Goal: Find specific page/section: Find specific page/section

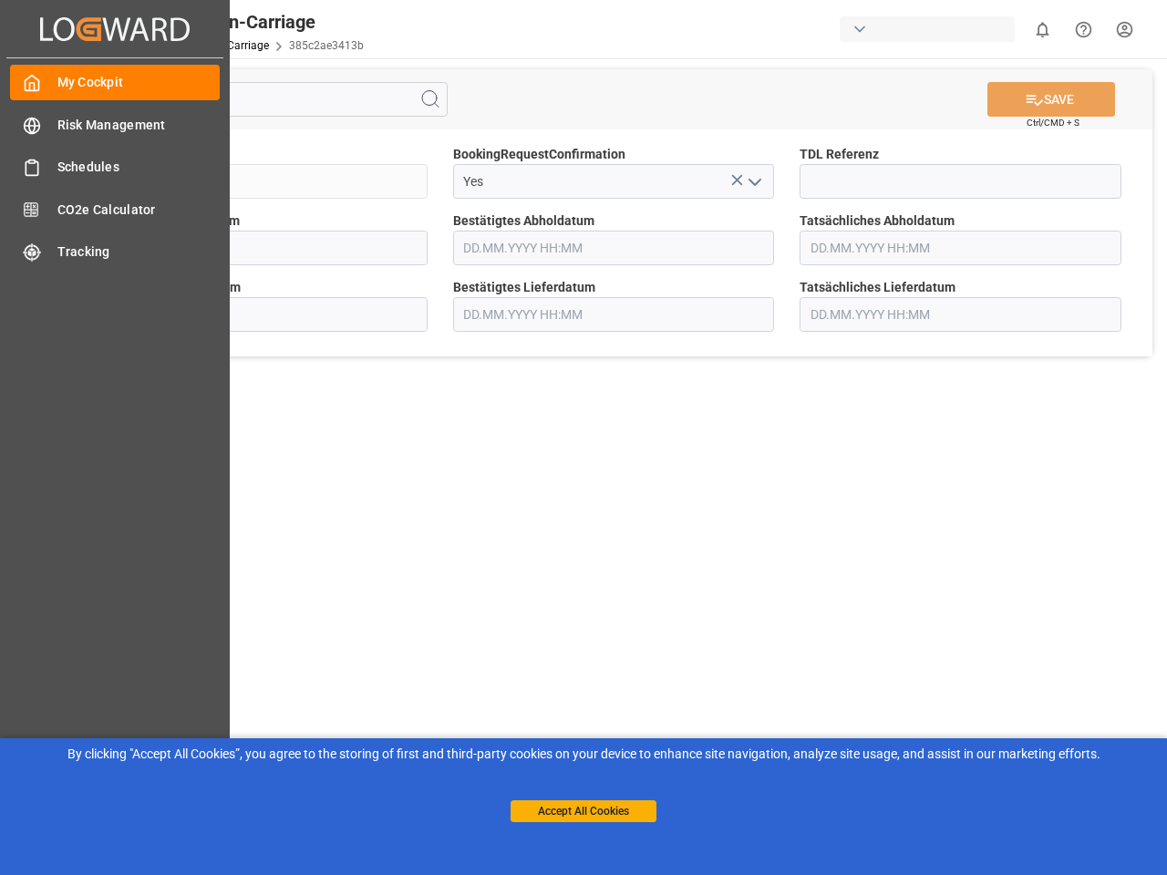
click at [583, 438] on main "SAVE Ctrl/CMD + S Sendung QKA25-010103 BookingRequestConfirmation Yes TDL Refer…" at bounding box center [614, 461] width 1100 height 807
click at [0, 0] on icon "Created by potrace 1.15, written by [PERSON_NAME] [DATE]-[DATE]" at bounding box center [0, 0] width 0 height 0
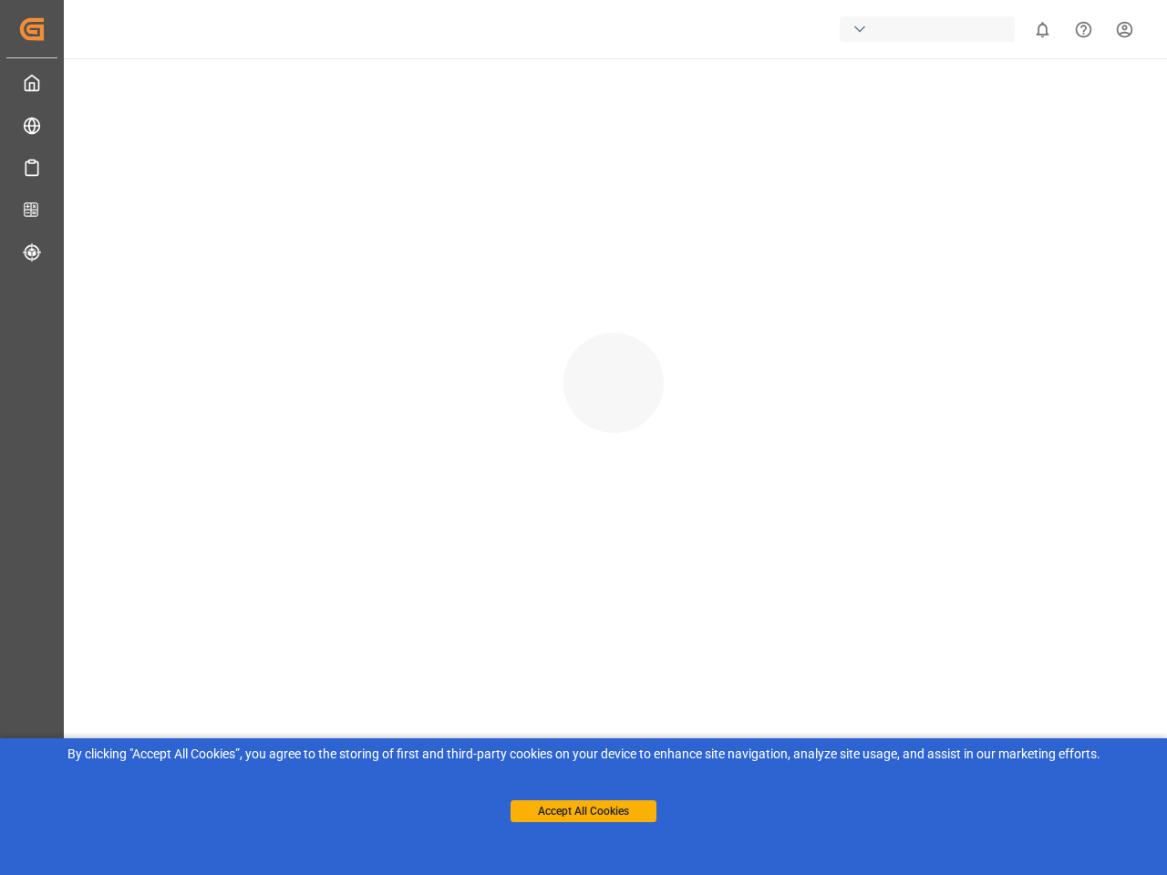
click at [931, 29] on div "button" at bounding box center [927, 29] width 175 height 26
click at [1042, 29] on html "Created by potrace 1.15, written by [PERSON_NAME] [DATE]-[DATE] Created by potr…" at bounding box center [583, 437] width 1167 height 875
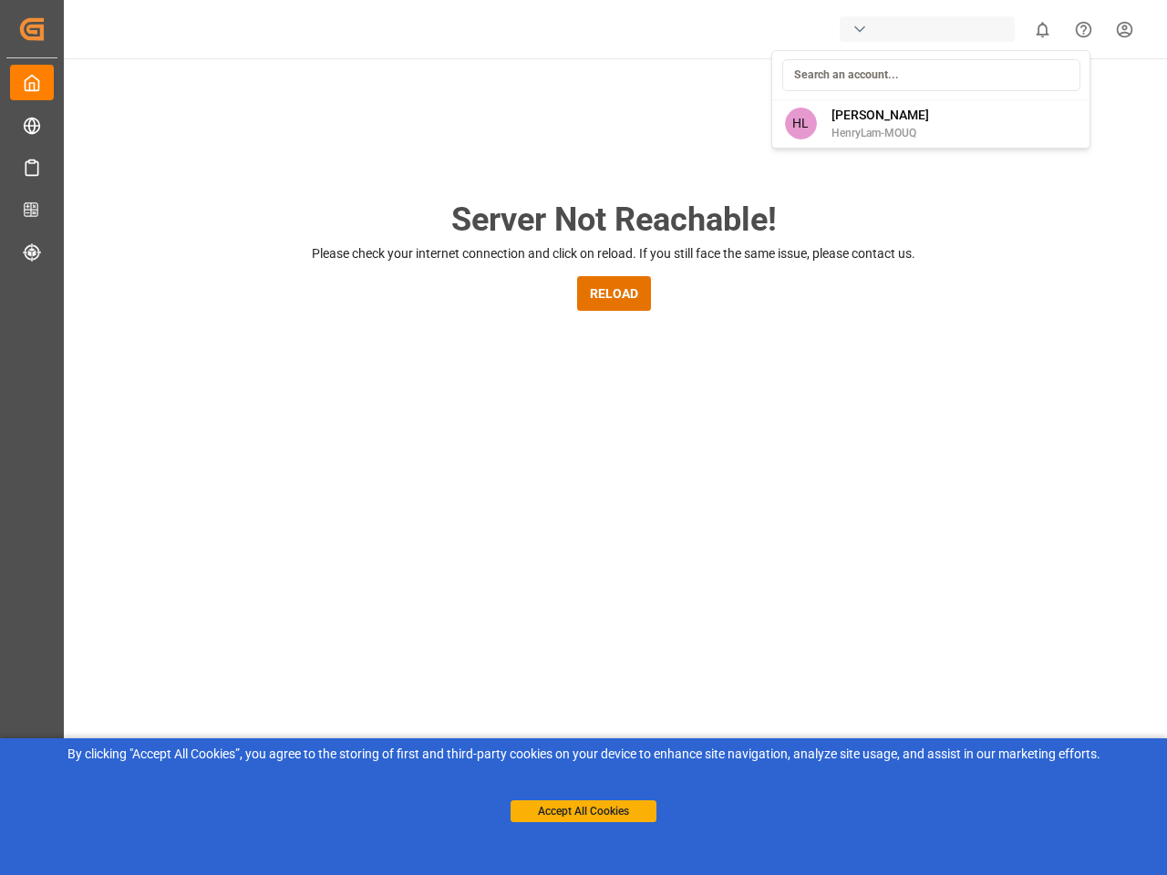
click at [1083, 29] on icon "Help Center" at bounding box center [1083, 29] width 19 height 19
click at [430, 99] on div "Server Not Reachable! Please check your internet connection and click on reload…" at bounding box center [613, 697] width 1107 height 1279
click at [1051, 99] on div "Server Not Reachable! Please check your internet connection and click on reload…" at bounding box center [613, 697] width 1107 height 1279
click at [737, 180] on div "Server Not Reachable! Please check your internet connection and click on reload…" at bounding box center [613, 697] width 1107 height 1279
click at [754, 181] on div "Server Not Reachable! Please check your internet connection and click on reload…" at bounding box center [613, 697] width 1107 height 1279
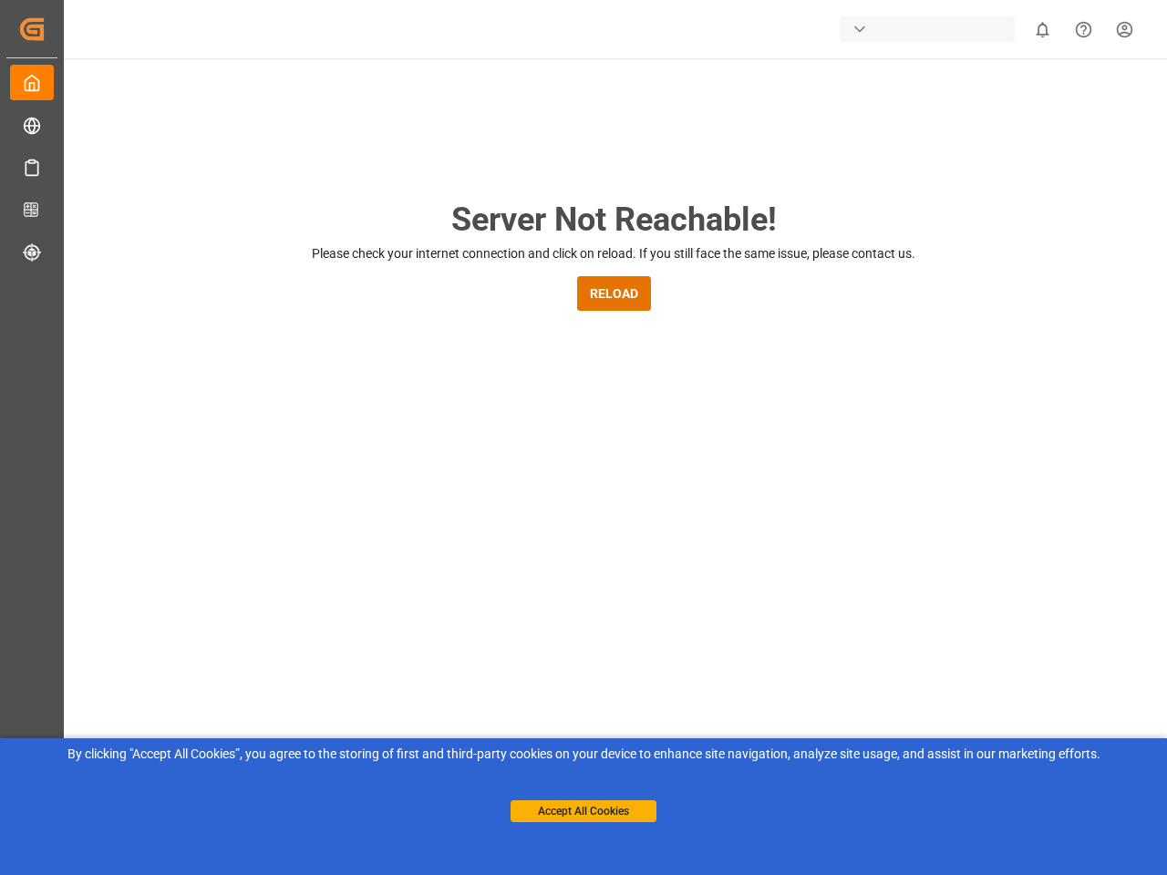
click at [583, 811] on button "Accept All Cookies" at bounding box center [584, 811] width 146 height 22
